Goal: Task Accomplishment & Management: Manage account settings

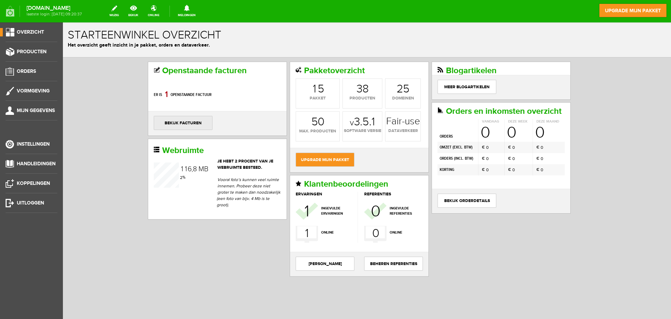
click at [191, 119] on link "bekijk facturen" at bounding box center [183, 123] width 59 height 14
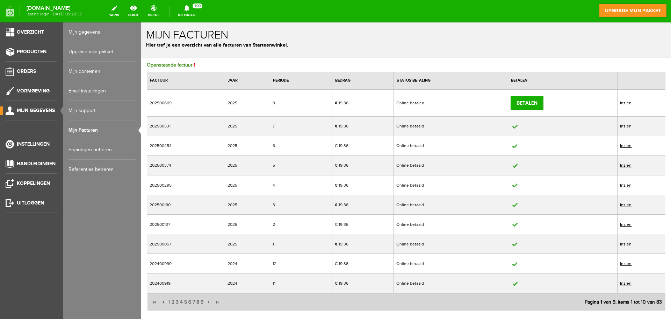
click at [624, 102] on link "Inzien" at bounding box center [626, 102] width 12 height 5
click at [622, 102] on link "Inzien" at bounding box center [626, 102] width 12 height 5
click at [535, 101] on link "Betalen" at bounding box center [527, 103] width 33 height 14
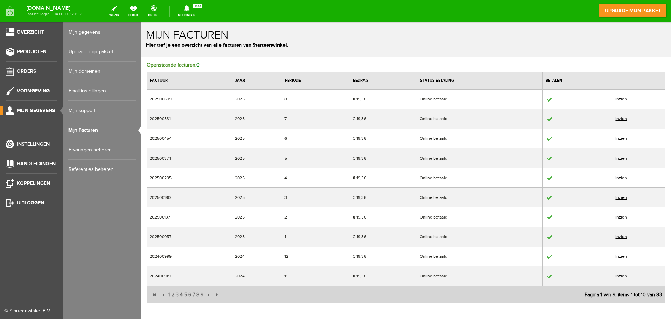
click at [33, 200] on span "Uitloggen" at bounding box center [30, 203] width 27 height 6
